Goal: Find specific page/section: Find specific page/section

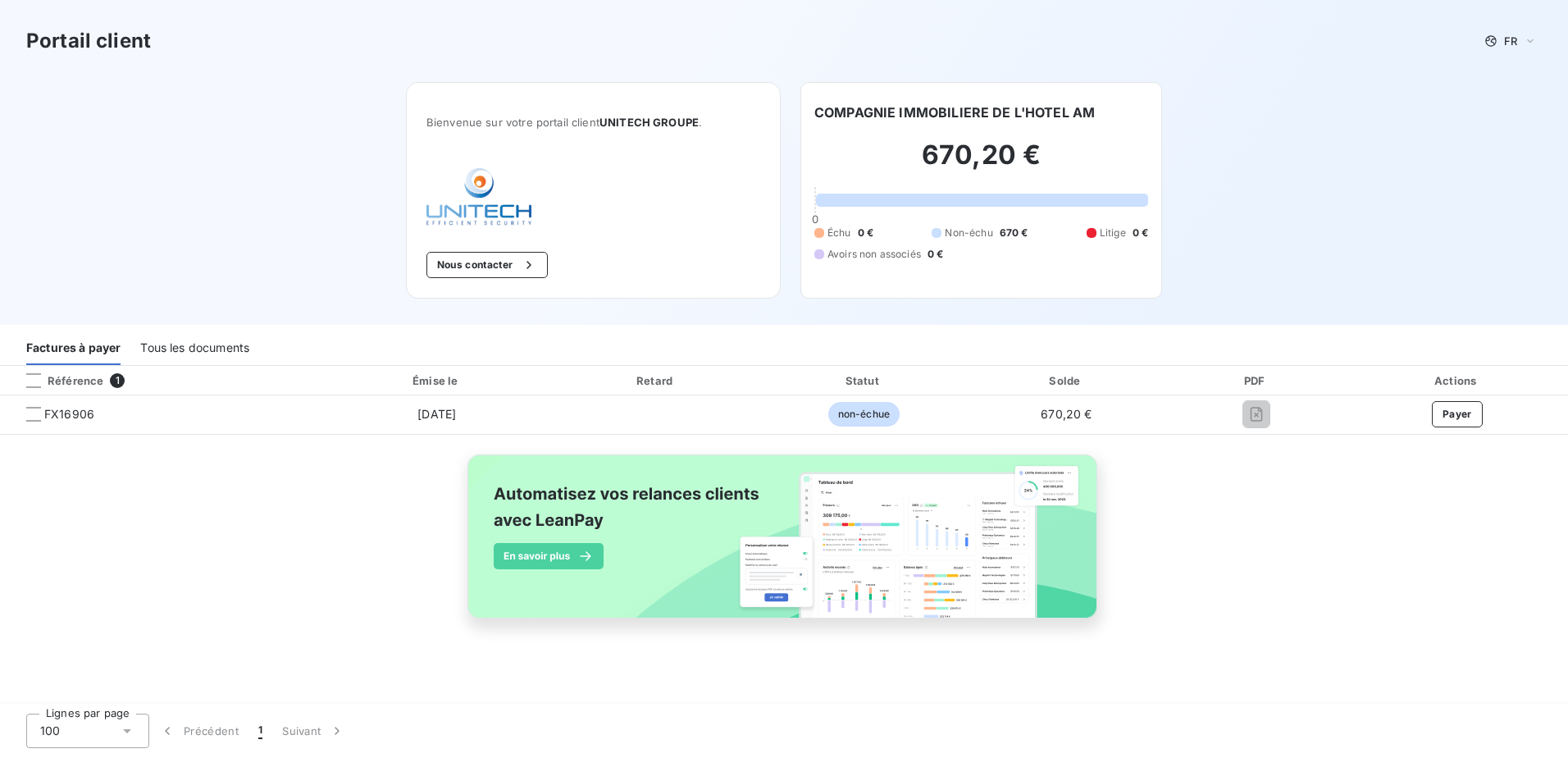
click at [189, 350] on div "Tous les documents" at bounding box center [194, 347] width 109 height 34
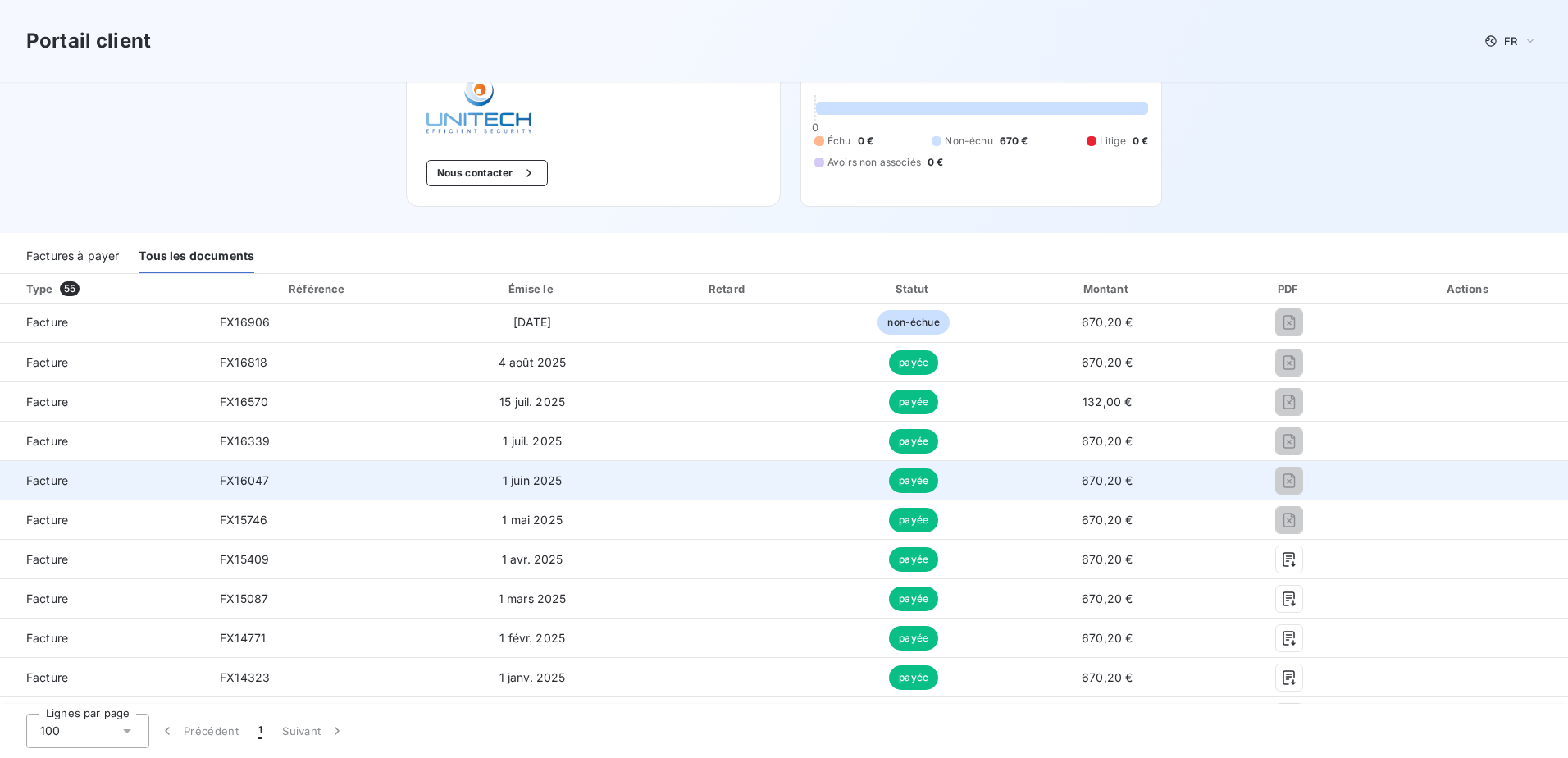
scroll to position [109, 0]
